Goal: Information Seeking & Learning: Learn about a topic

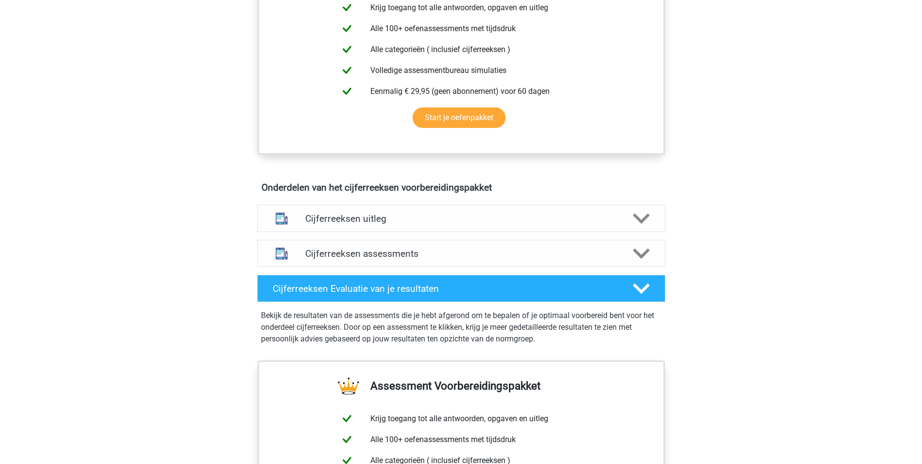
scroll to position [438, 0]
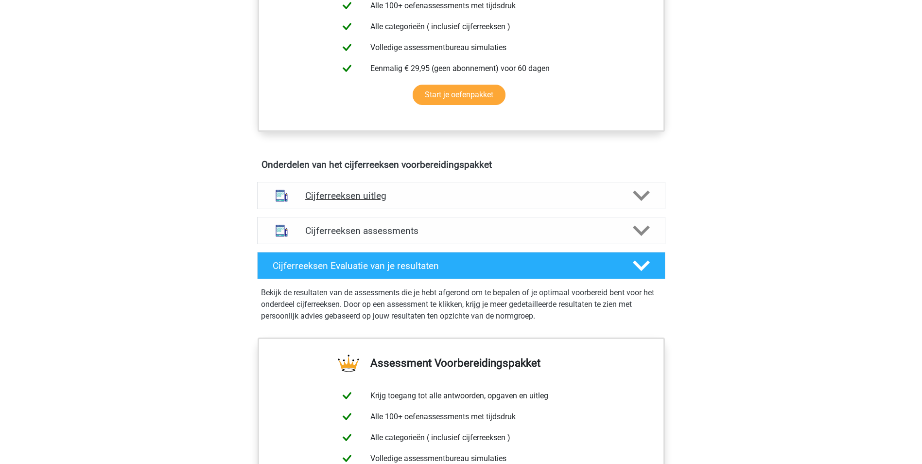
click at [642, 204] on icon at bounding box center [641, 195] width 17 height 17
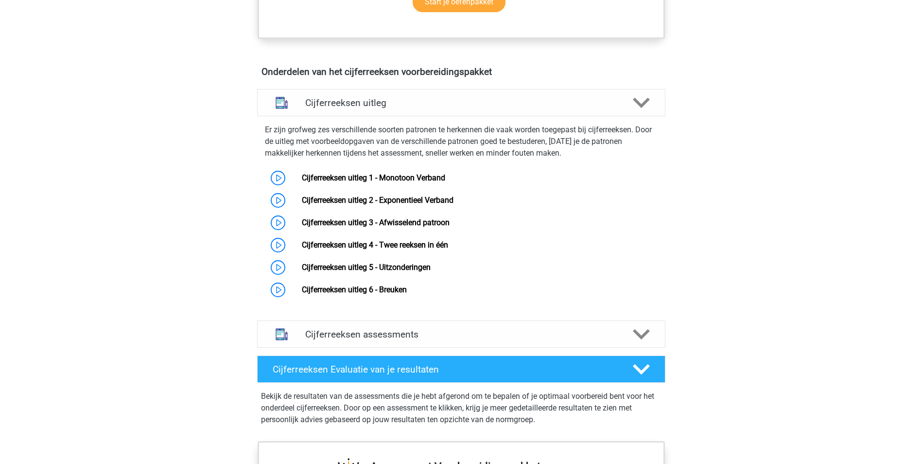
scroll to position [535, 0]
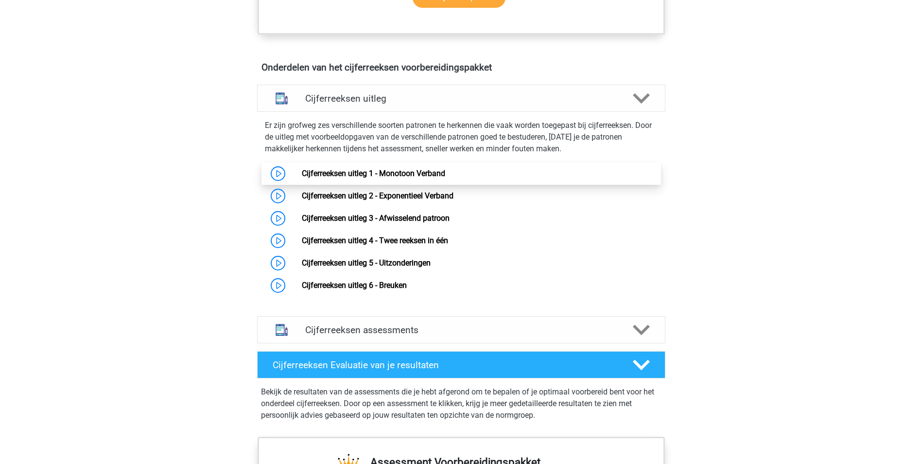
click at [302, 178] on link "Cijferreeksen uitleg 1 - Monotoon Verband" at bounding box center [373, 173] width 143 height 9
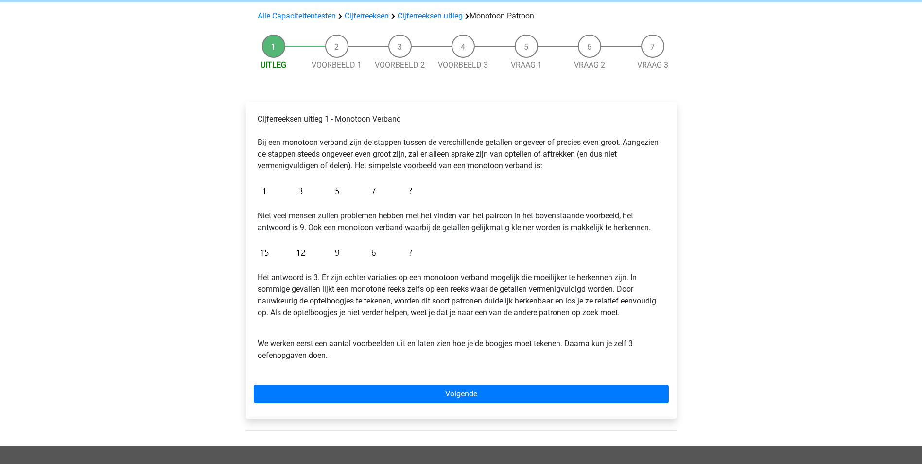
scroll to position [49, 0]
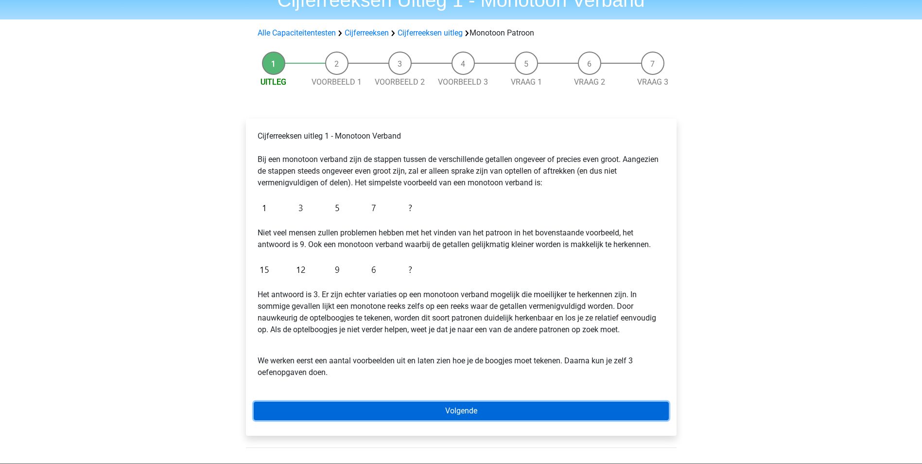
click at [459, 405] on link "Volgende" at bounding box center [461, 411] width 415 height 18
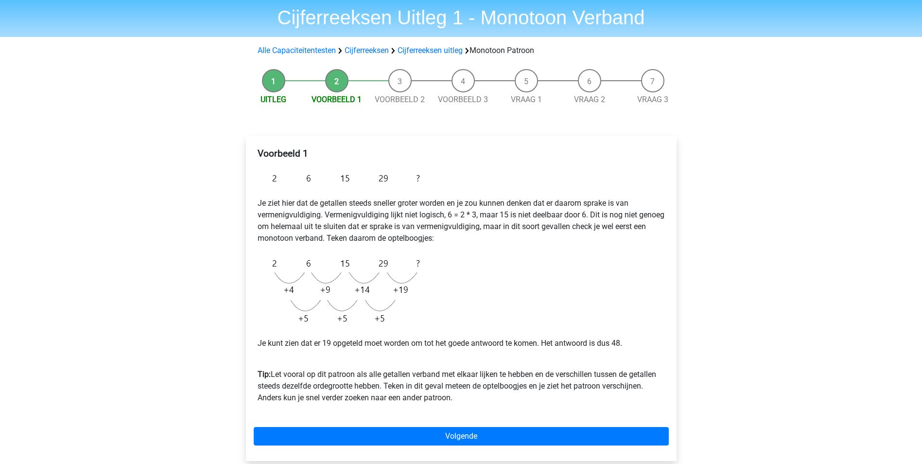
scroll to position [49, 0]
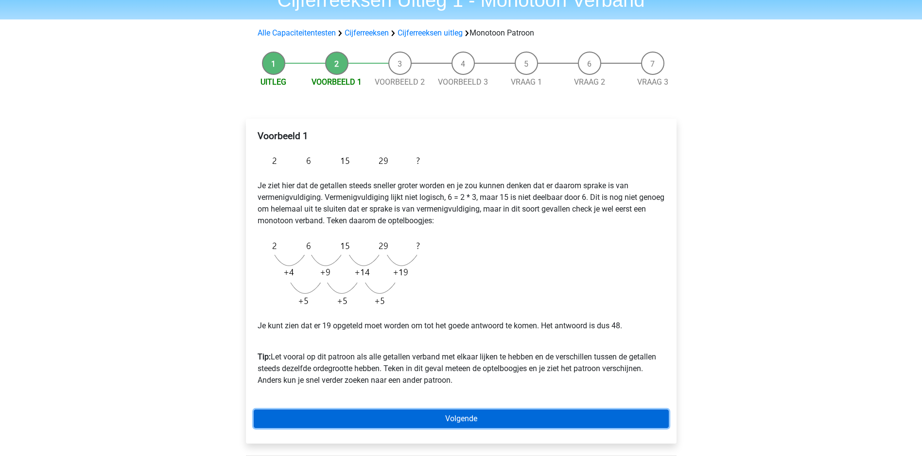
click at [450, 419] on link "Volgende" at bounding box center [461, 418] width 415 height 18
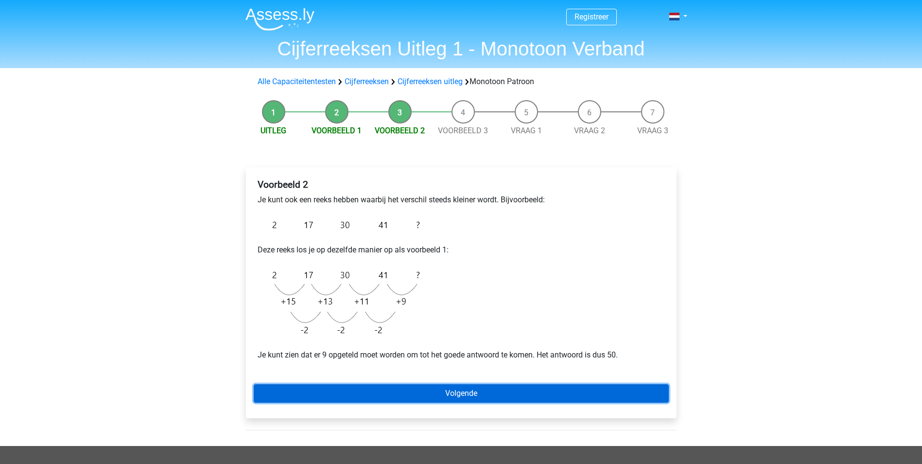
click at [454, 396] on link "Volgende" at bounding box center [461, 393] width 415 height 18
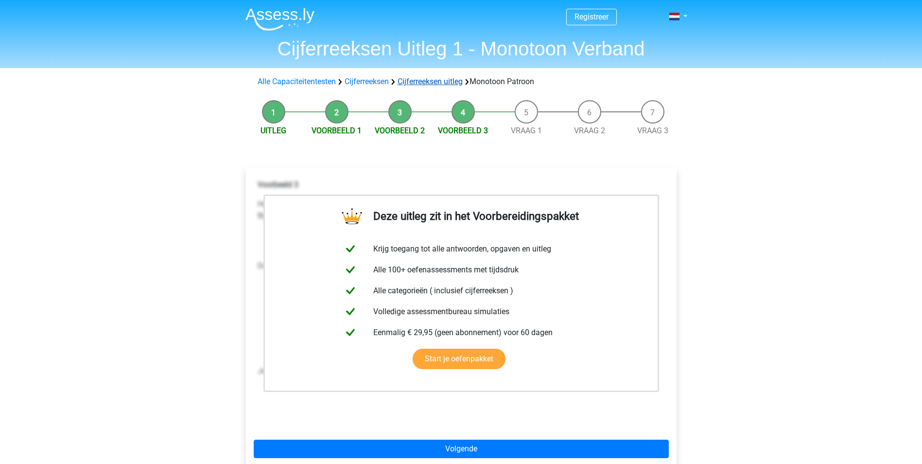
click at [445, 81] on link "Cijferreeksen uitleg" at bounding box center [430, 81] width 65 height 9
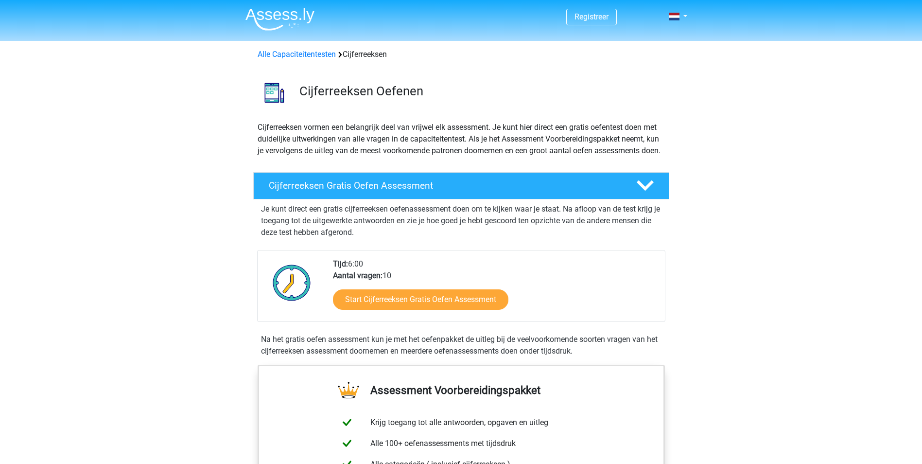
scroll to position [628, 0]
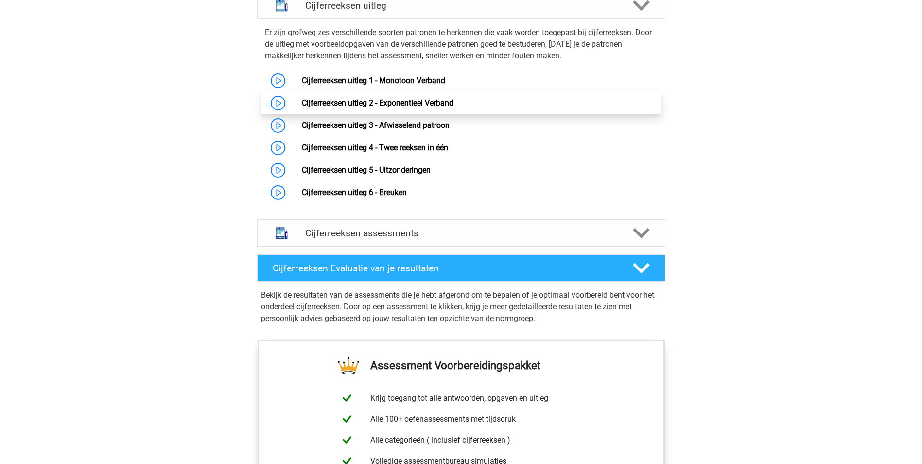
click at [302, 107] on link "Cijferreeksen uitleg 2 - Exponentieel Verband" at bounding box center [378, 102] width 152 height 9
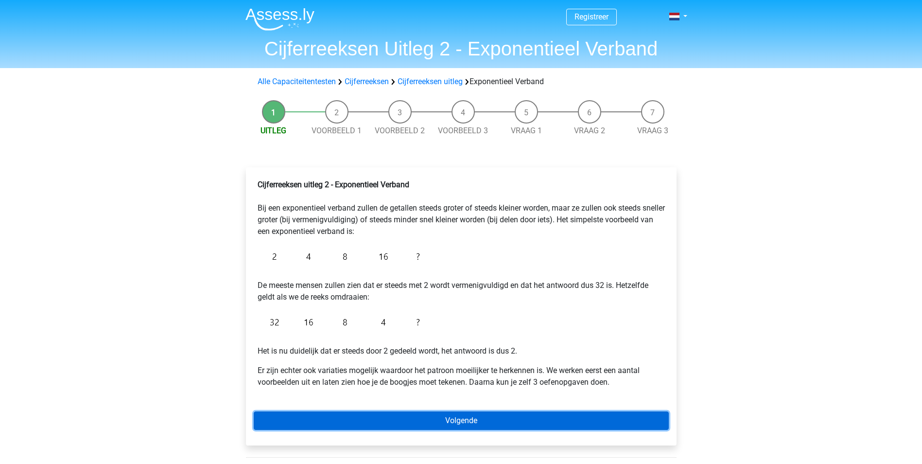
click at [495, 422] on link "Volgende" at bounding box center [461, 420] width 415 height 18
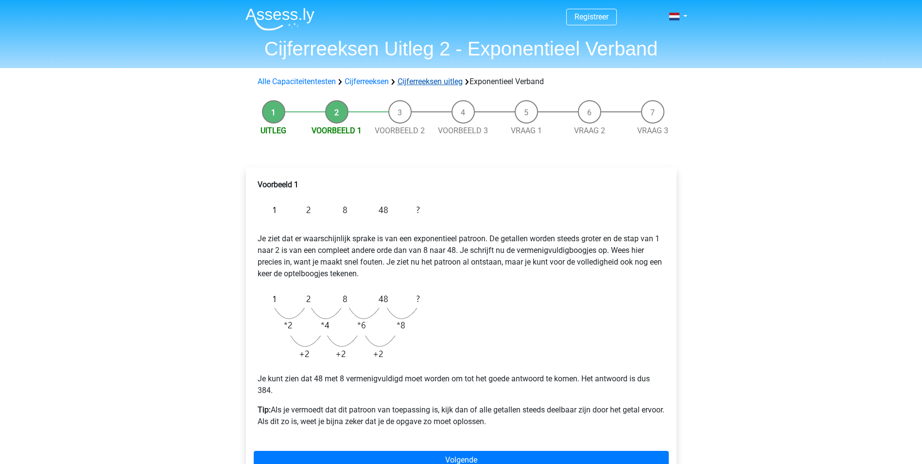
click at [427, 83] on link "Cijferreeksen uitleg" at bounding box center [430, 81] width 65 height 9
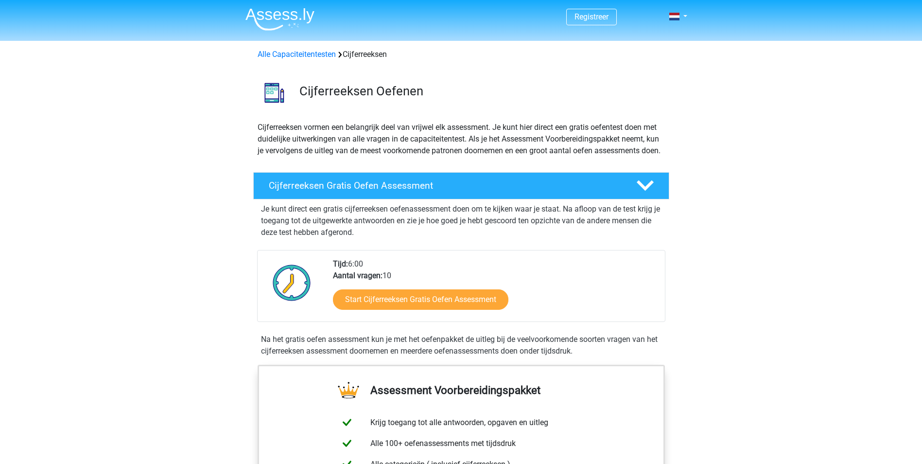
scroll to position [628, 0]
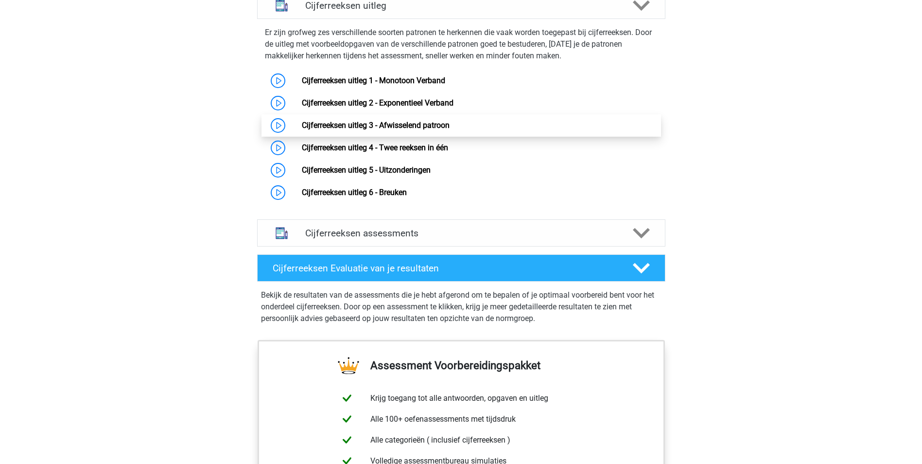
click at [403, 130] on link "Cijferreeksen uitleg 3 - Afwisselend patroon" at bounding box center [376, 125] width 148 height 9
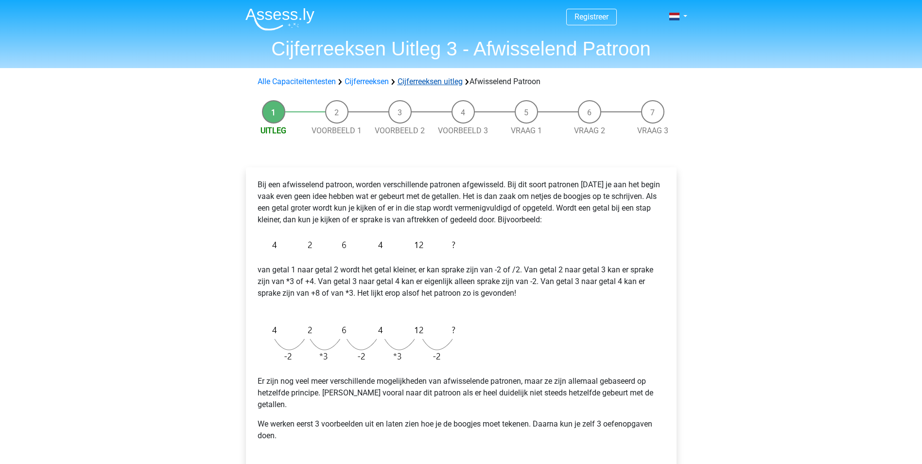
click at [438, 84] on link "Cijferreeksen uitleg" at bounding box center [430, 81] width 65 height 9
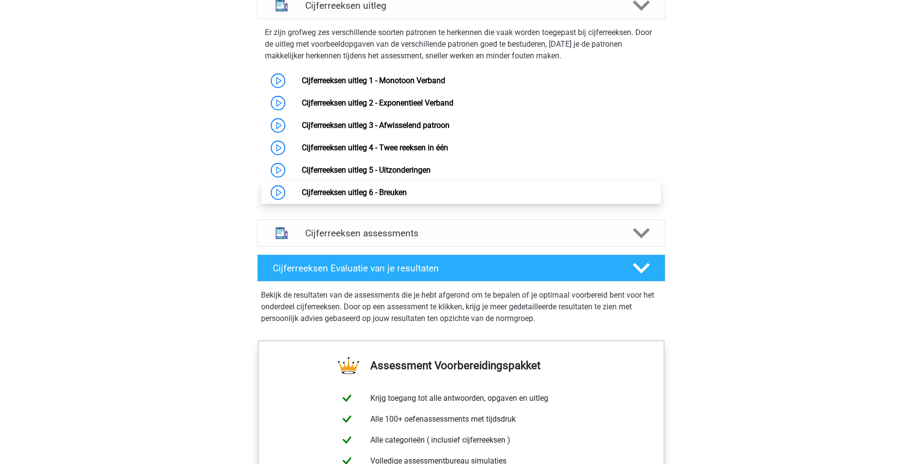
scroll to position [628, 0]
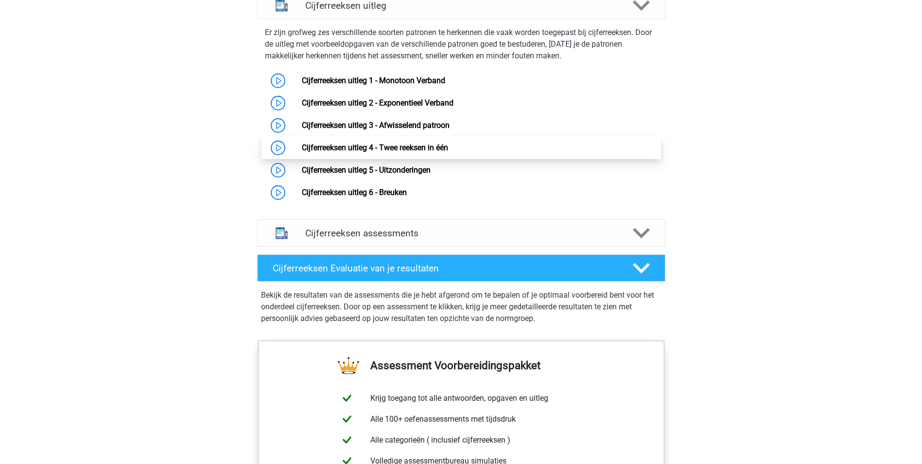
click at [380, 152] on link "Cijferreeksen uitleg 4 - Twee reeksen in één" at bounding box center [375, 147] width 146 height 9
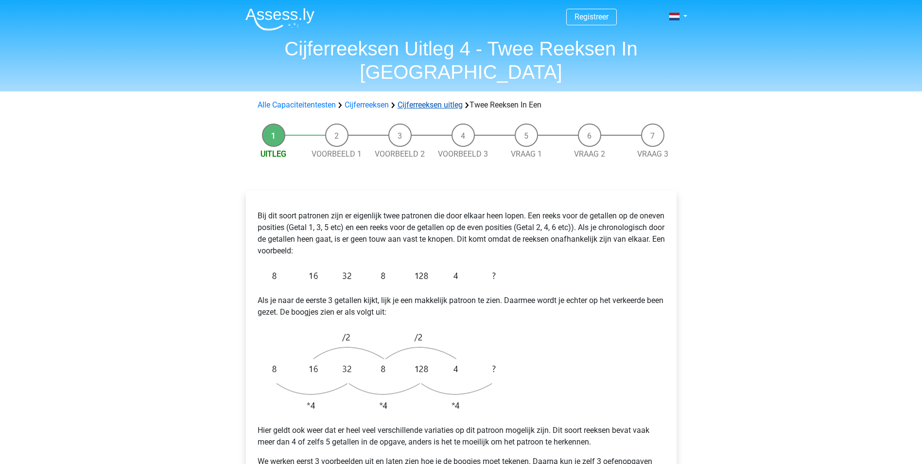
click at [431, 100] on link "Cijferreeksen uitleg" at bounding box center [430, 104] width 65 height 9
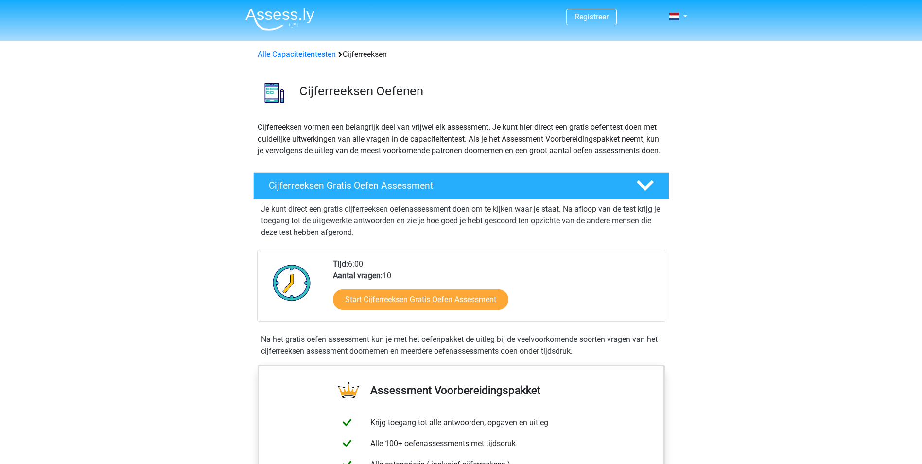
scroll to position [628, 0]
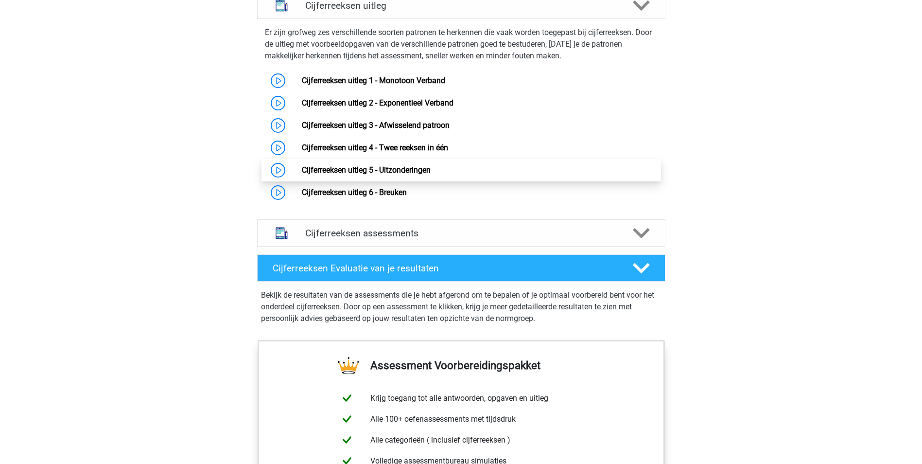
click at [400, 175] on link "Cijferreeksen uitleg 5 - Uitzonderingen" at bounding box center [366, 169] width 129 height 9
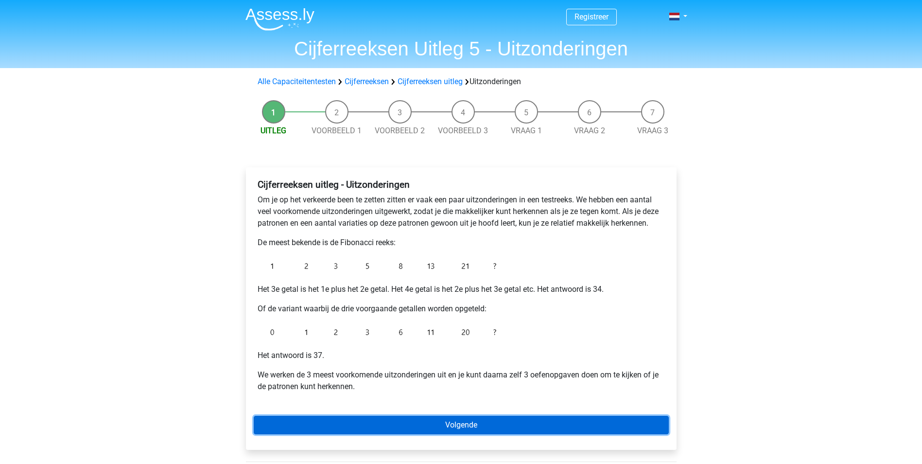
click at [445, 425] on link "Volgende" at bounding box center [461, 425] width 415 height 18
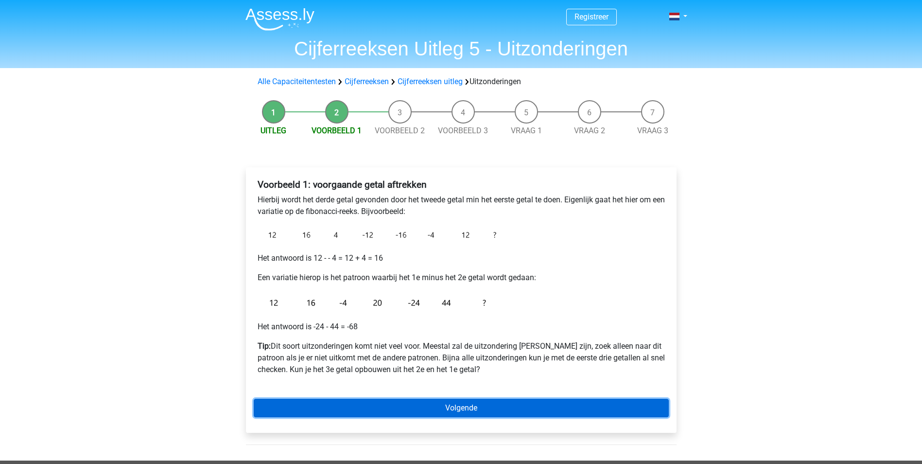
click at [489, 410] on link "Volgende" at bounding box center [461, 408] width 415 height 18
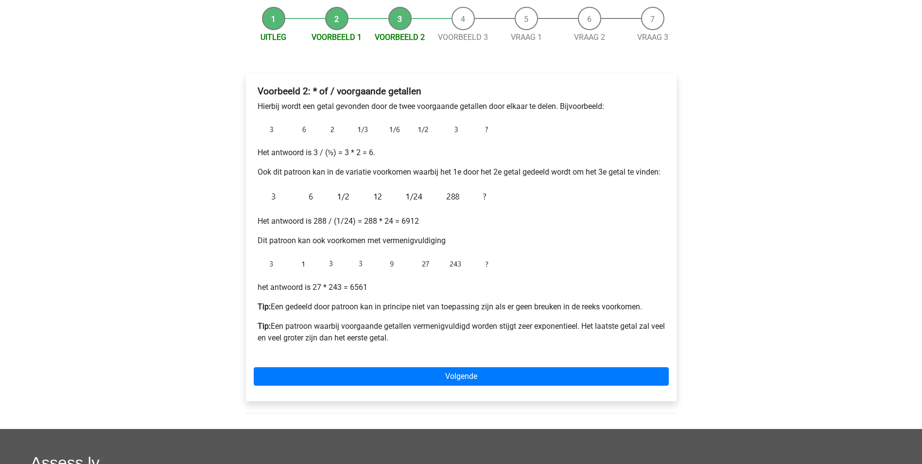
scroll to position [97, 0]
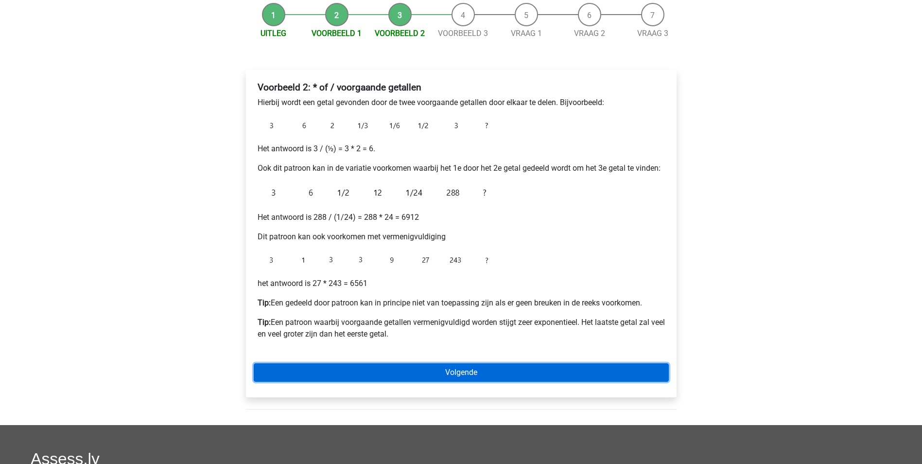
click at [467, 369] on link "Volgende" at bounding box center [461, 372] width 415 height 18
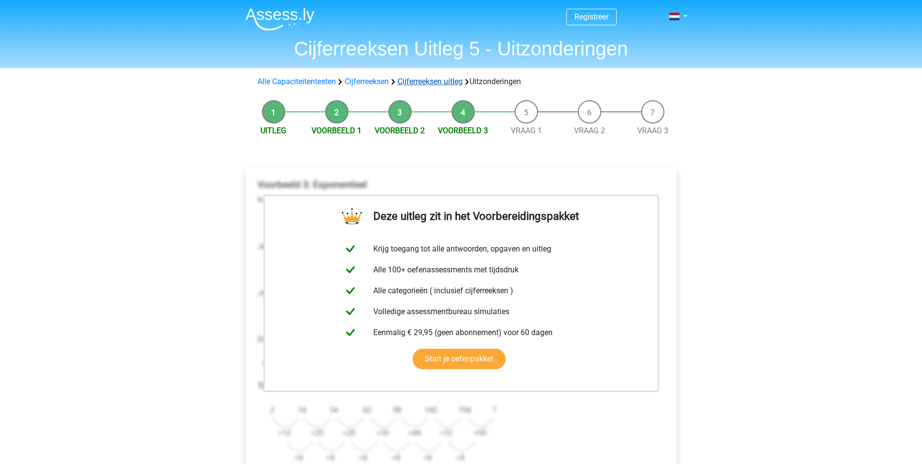
click at [450, 79] on link "Cijferreeksen uitleg" at bounding box center [430, 81] width 65 height 9
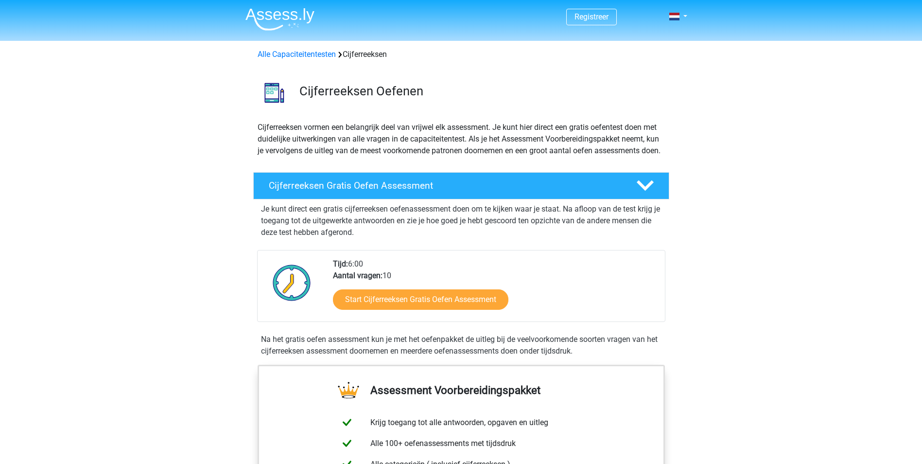
scroll to position [628, 0]
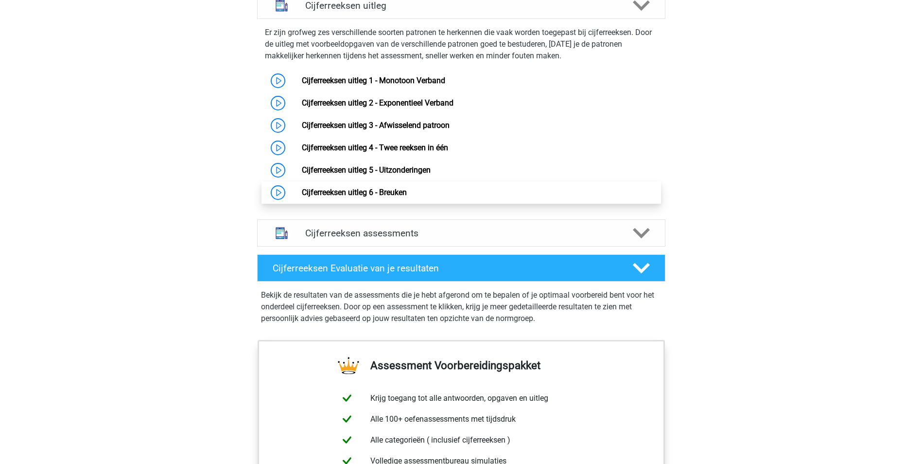
click at [386, 197] on link "Cijferreeksen uitleg 6 - Breuken" at bounding box center [354, 192] width 105 height 9
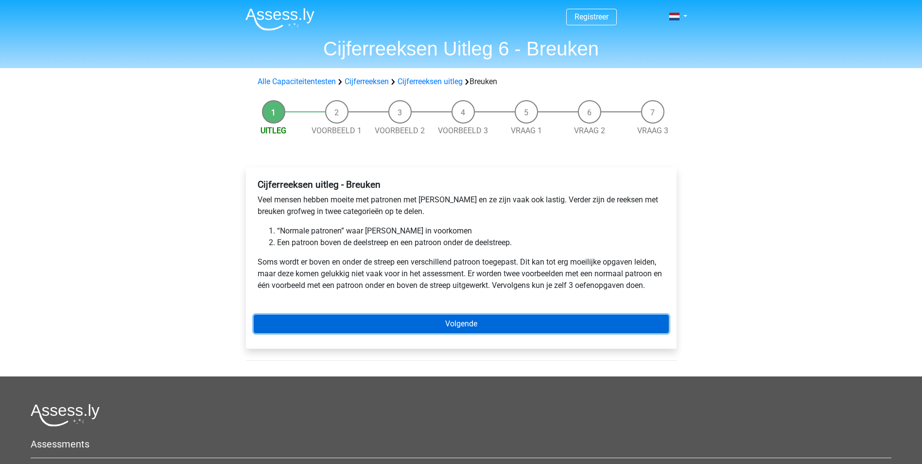
click at [450, 325] on link "Volgende" at bounding box center [461, 324] width 415 height 18
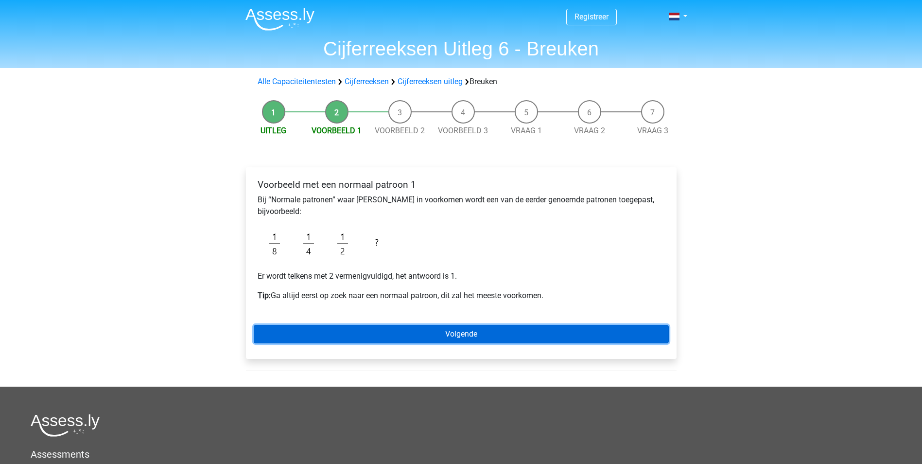
click at [454, 332] on link "Volgende" at bounding box center [461, 334] width 415 height 18
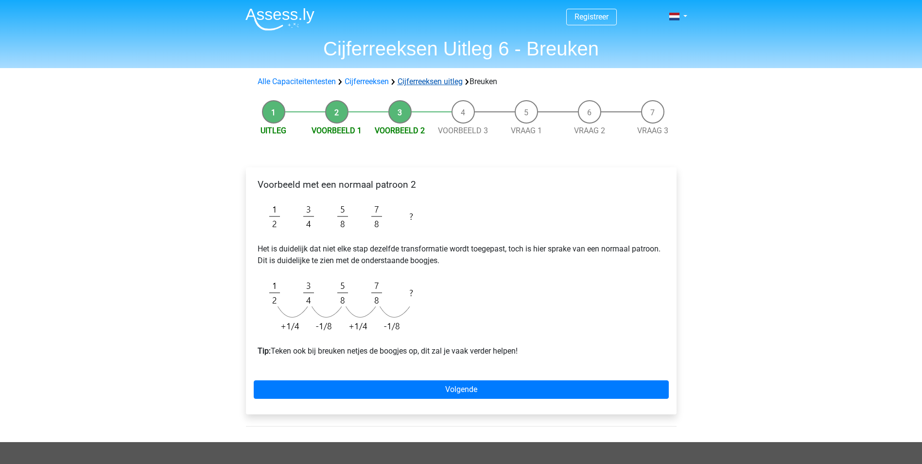
click at [447, 82] on link "Cijferreeksen uitleg" at bounding box center [430, 81] width 65 height 9
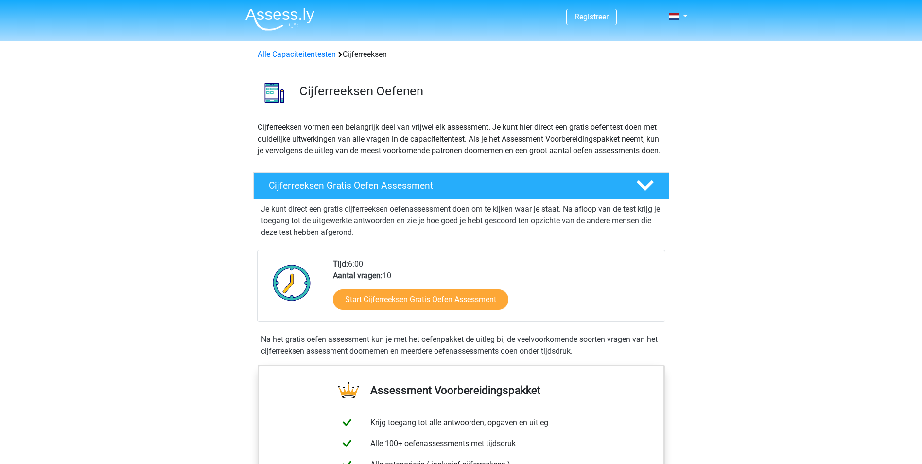
scroll to position [628, 0]
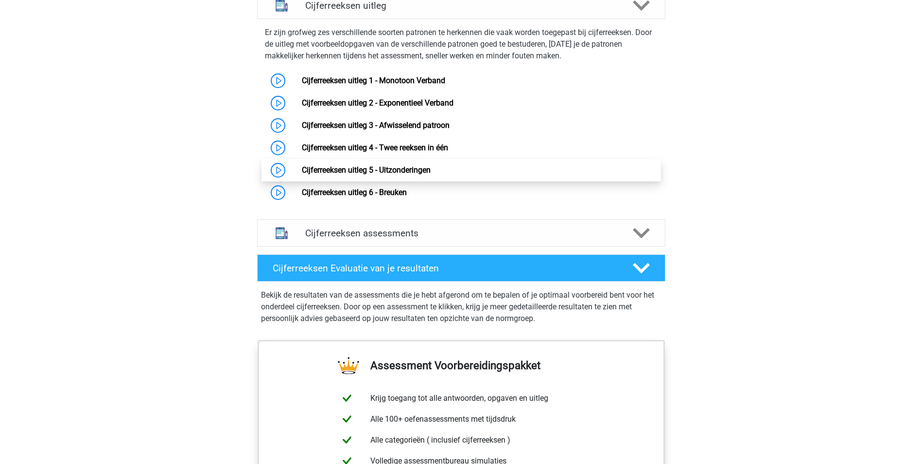
click at [384, 175] on link "Cijferreeksen uitleg 5 - Uitzonderingen" at bounding box center [366, 169] width 129 height 9
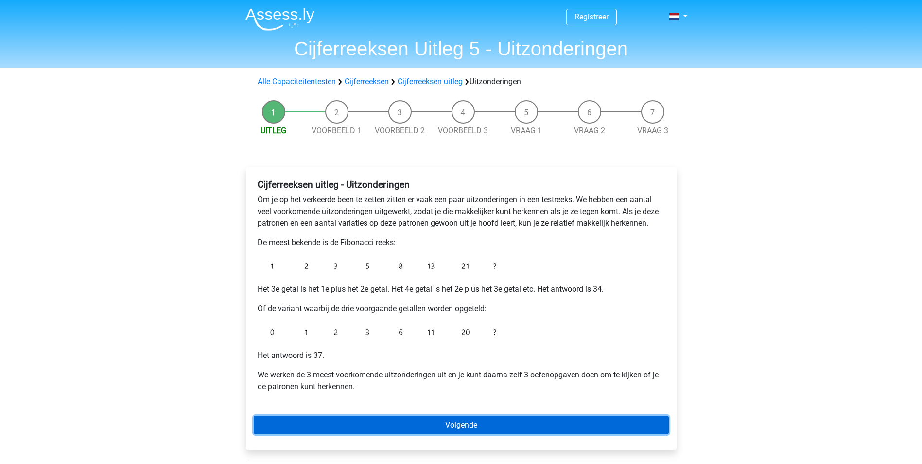
click at [376, 425] on link "Volgende" at bounding box center [461, 425] width 415 height 18
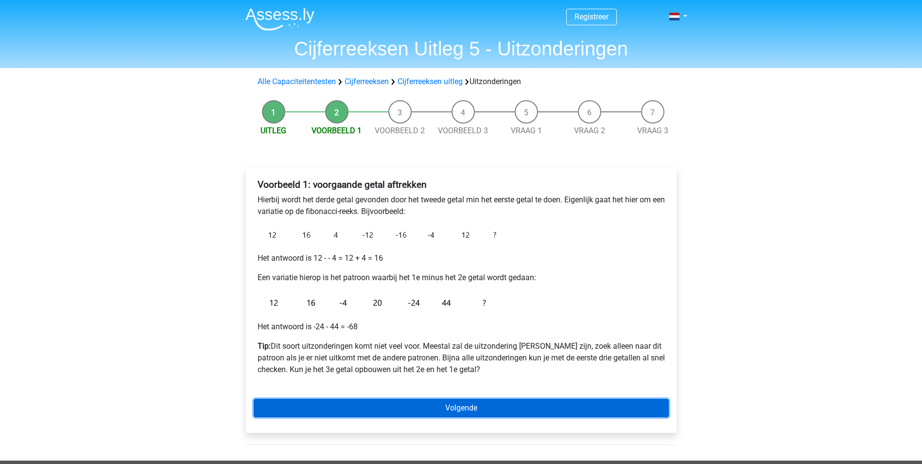
click at [396, 409] on link "Volgende" at bounding box center [461, 408] width 415 height 18
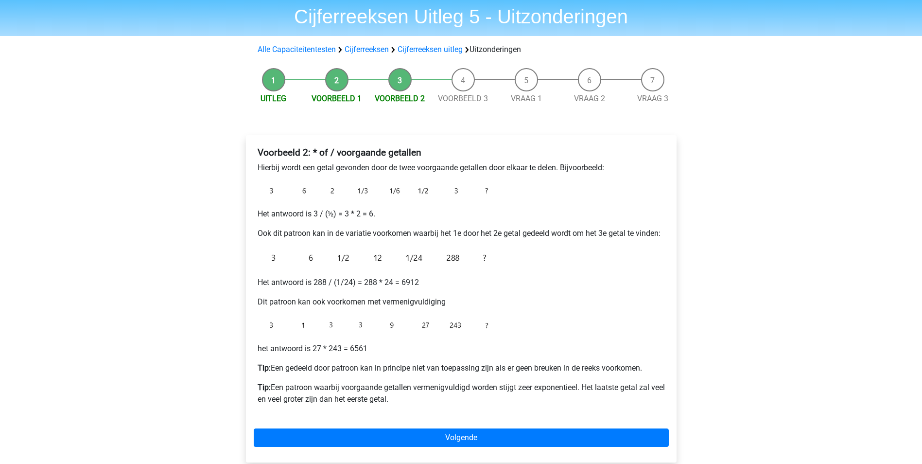
scroll to position [49, 0]
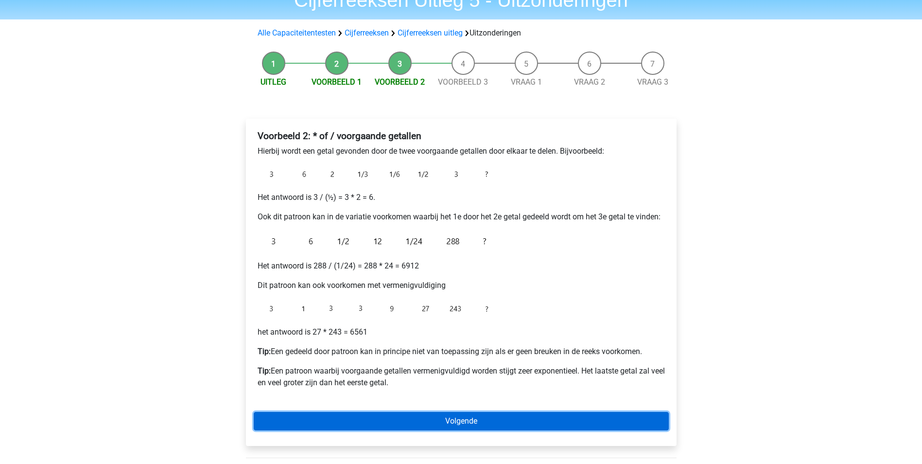
click at [428, 416] on link "Volgende" at bounding box center [461, 421] width 415 height 18
